Goal: Check status: Check status

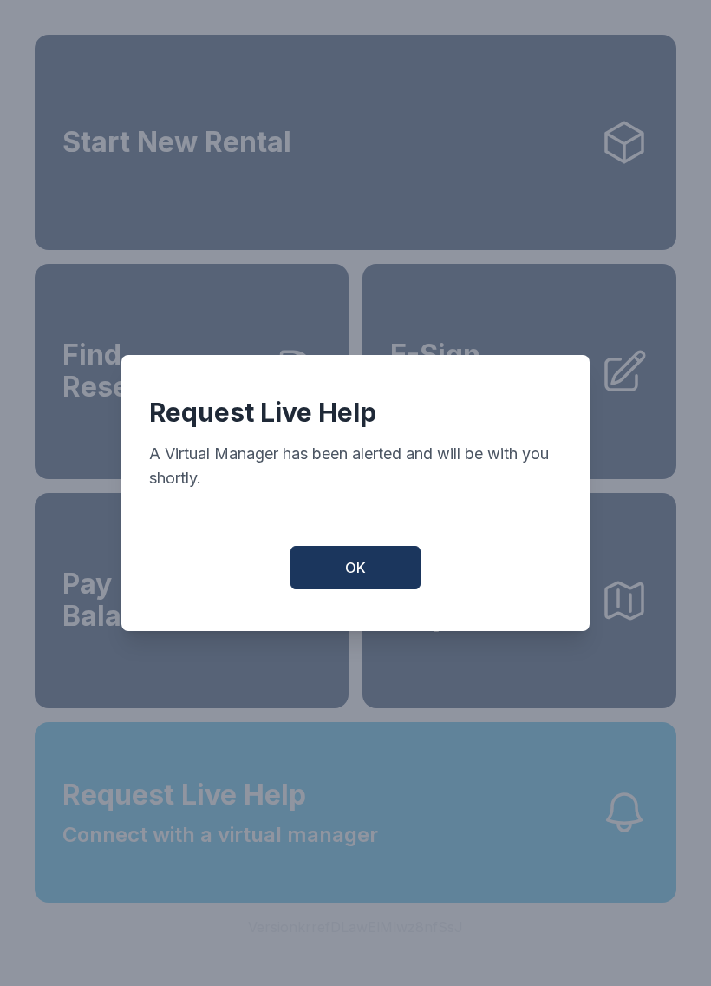
click at [369, 578] on button "OK" at bounding box center [356, 567] width 130 height 43
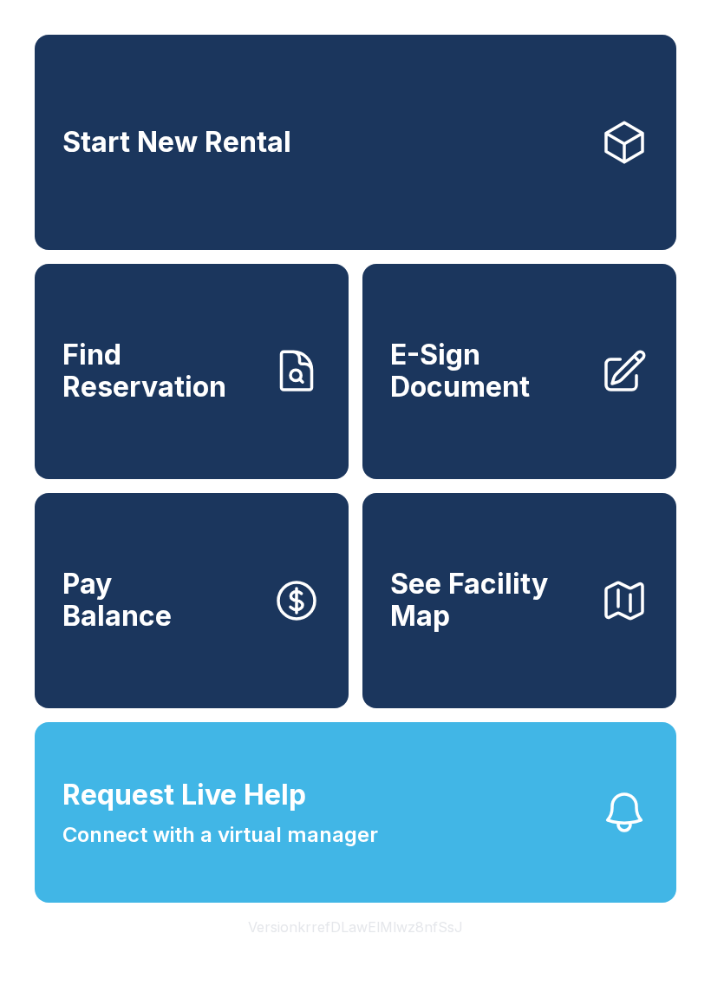
click at [258, 850] on span "Connect with a virtual manager" at bounding box center [220, 834] width 316 height 31
click at [178, 902] on button "Request Live Help Connect with a virtual manager" at bounding box center [356, 812] width 642 height 180
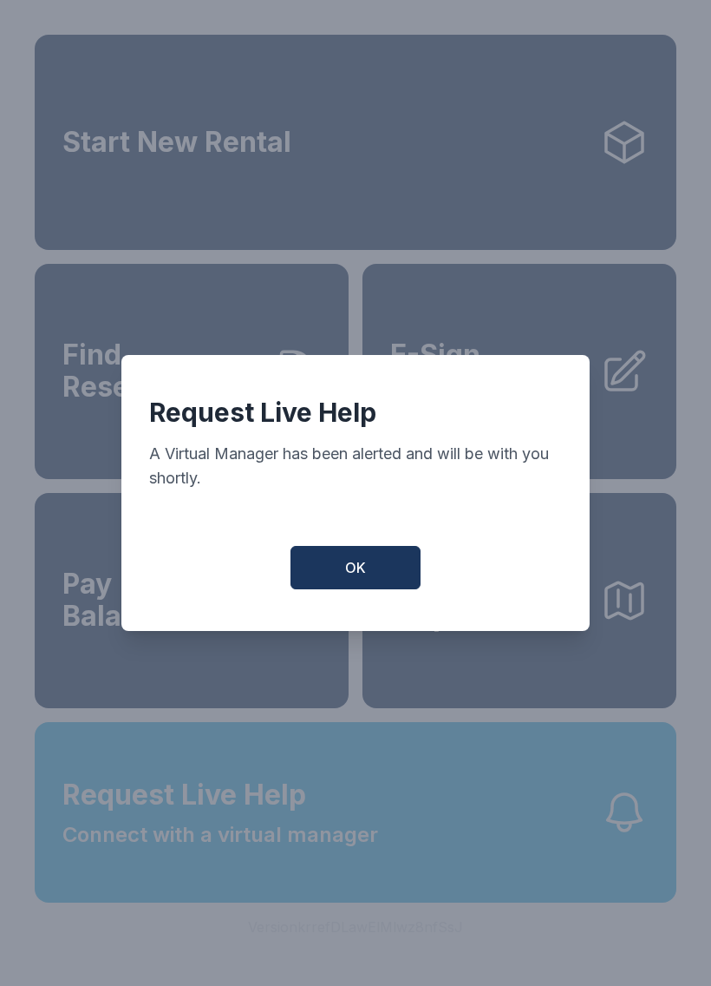
click at [335, 589] on button "OK" at bounding box center [356, 567] width 130 height 43
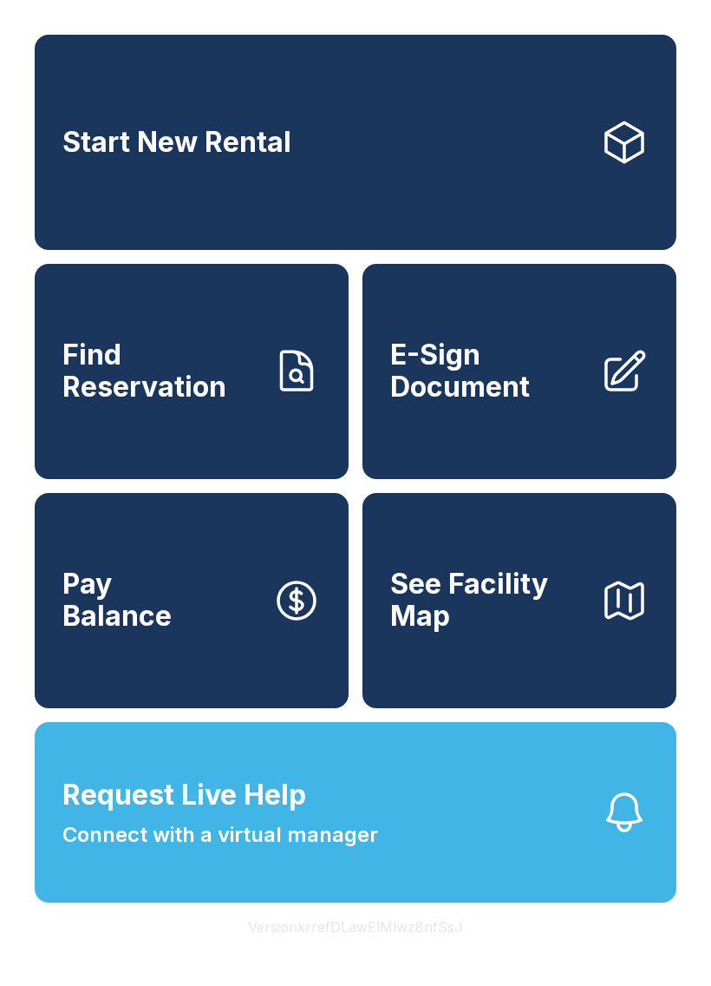
click at [217, 403] on span "Find Reservation" at bounding box center [160, 370] width 196 height 63
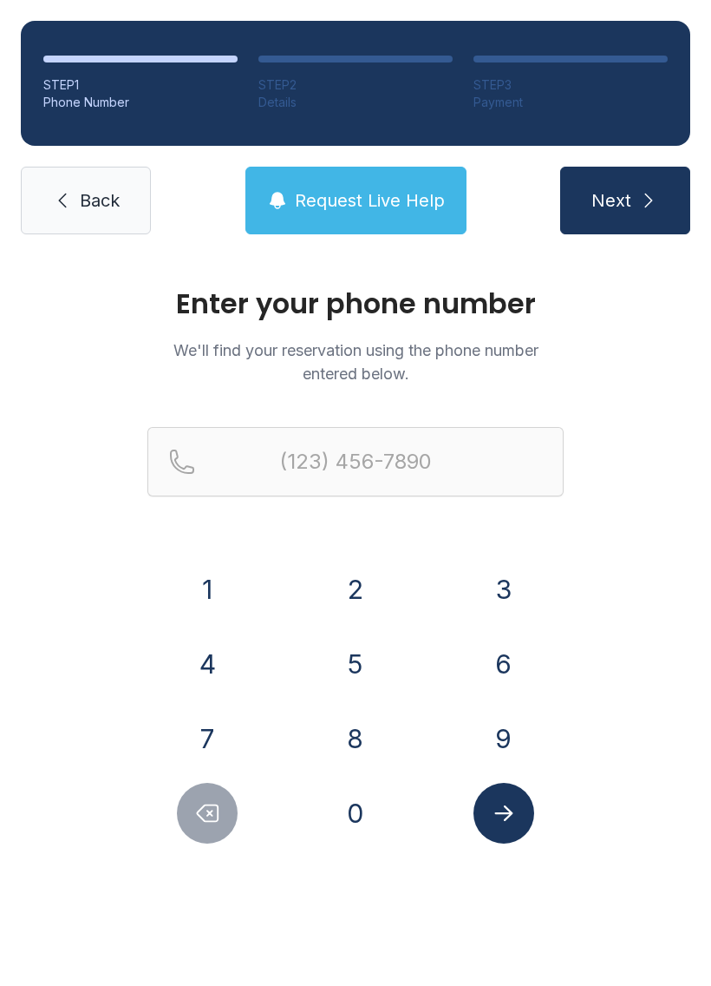
click at [353, 723] on button "8" at bounding box center [355, 738] width 61 height 61
click at [353, 584] on button "2" at bounding box center [355, 589] width 61 height 61
click at [353, 744] on button "8" at bounding box center [355, 738] width 61 height 61
click at [491, 587] on button "3" at bounding box center [504, 589] width 61 height 61
click at [496, 731] on button "9" at bounding box center [504, 738] width 61 height 61
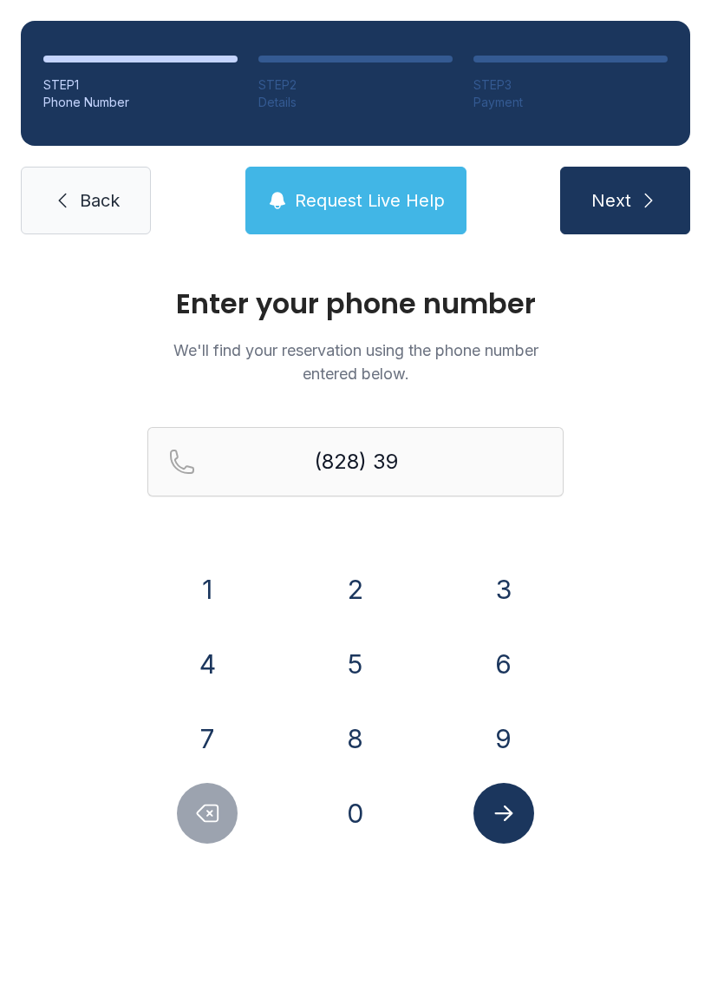
click at [495, 735] on button "9" at bounding box center [504, 738] width 61 height 61
click at [348, 814] on button "0" at bounding box center [355, 813] width 61 height 61
click at [206, 662] on button "4" at bounding box center [207, 663] width 61 height 61
click at [199, 652] on button "4" at bounding box center [207, 663] width 61 height 61
click at [194, 588] on button "1" at bounding box center [207, 589] width 61 height 61
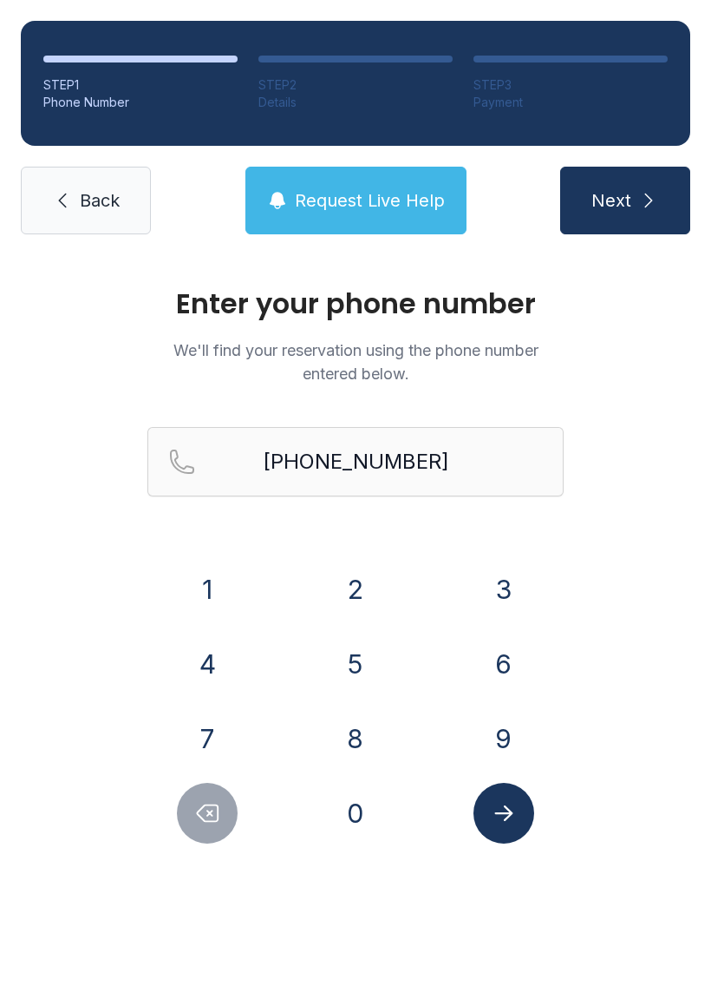
click at [498, 812] on icon "Submit lookup form" at bounding box center [504, 813] width 18 height 16
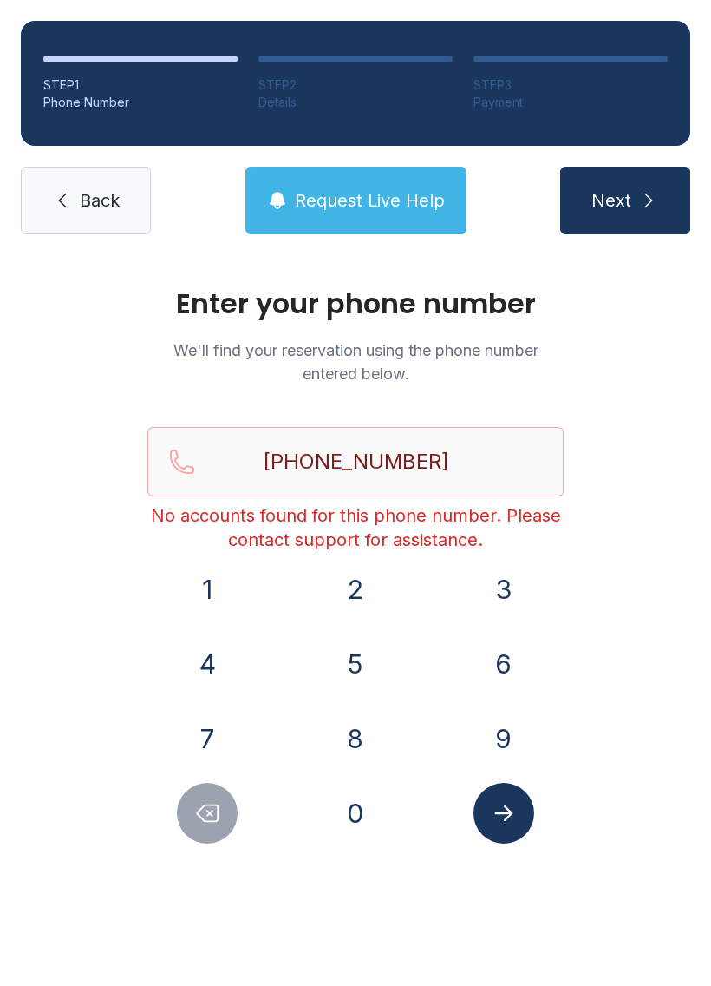
click at [633, 200] on button "Next" at bounding box center [625, 201] width 130 height 68
click at [195, 832] on button "Delete number" at bounding box center [207, 813] width 61 height 61
type input "(828) 399-044"
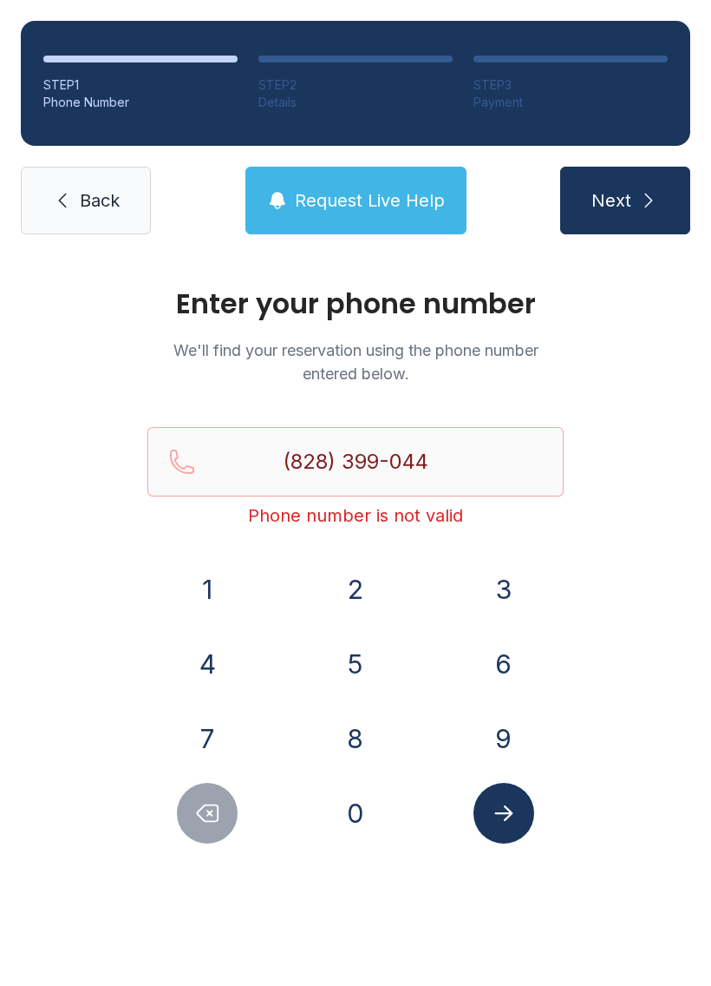
click at [39, 181] on link "Back" at bounding box center [86, 201] width 130 height 68
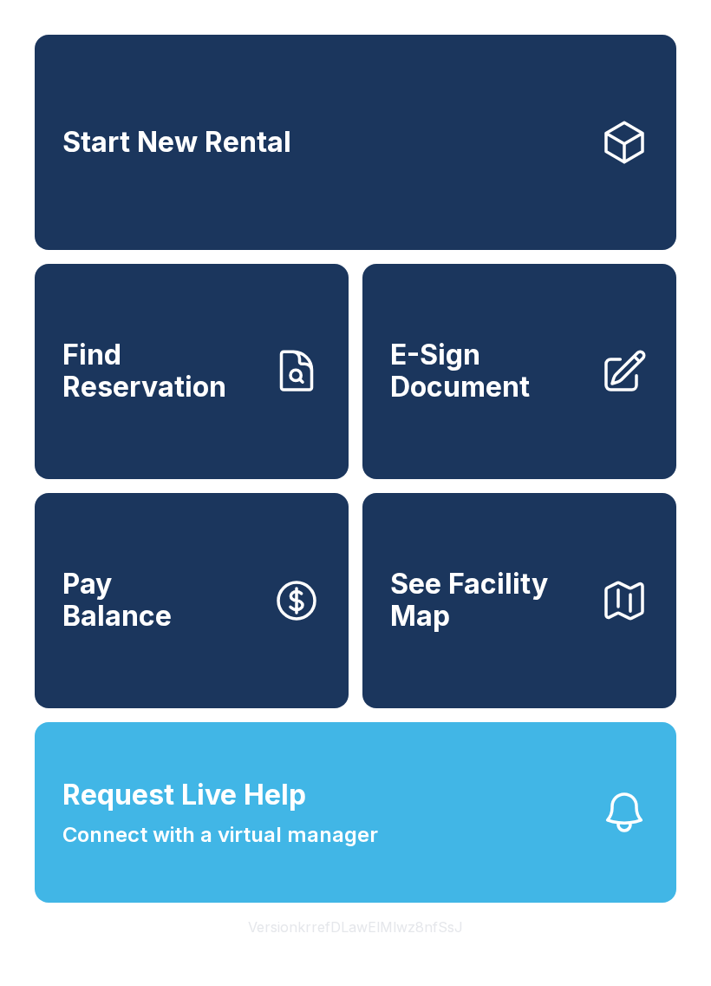
click at [444, 892] on button "Request Live Help Connect with a virtual manager" at bounding box center [356, 812] width 642 height 180
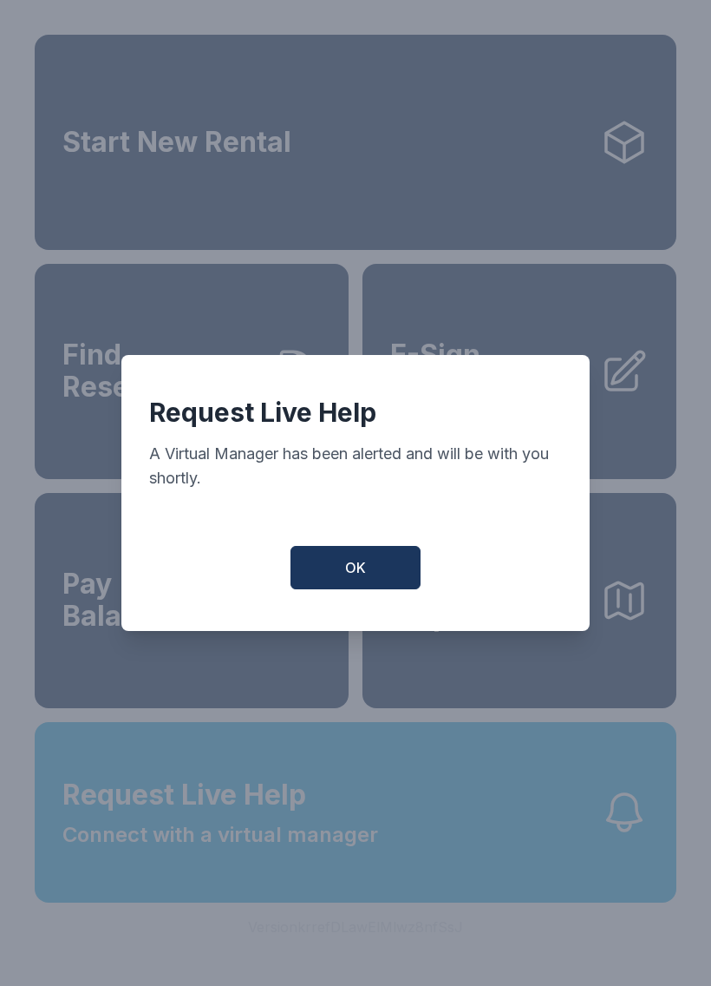
click at [371, 588] on button "OK" at bounding box center [356, 567] width 130 height 43
